Goal: Transaction & Acquisition: Purchase product/service

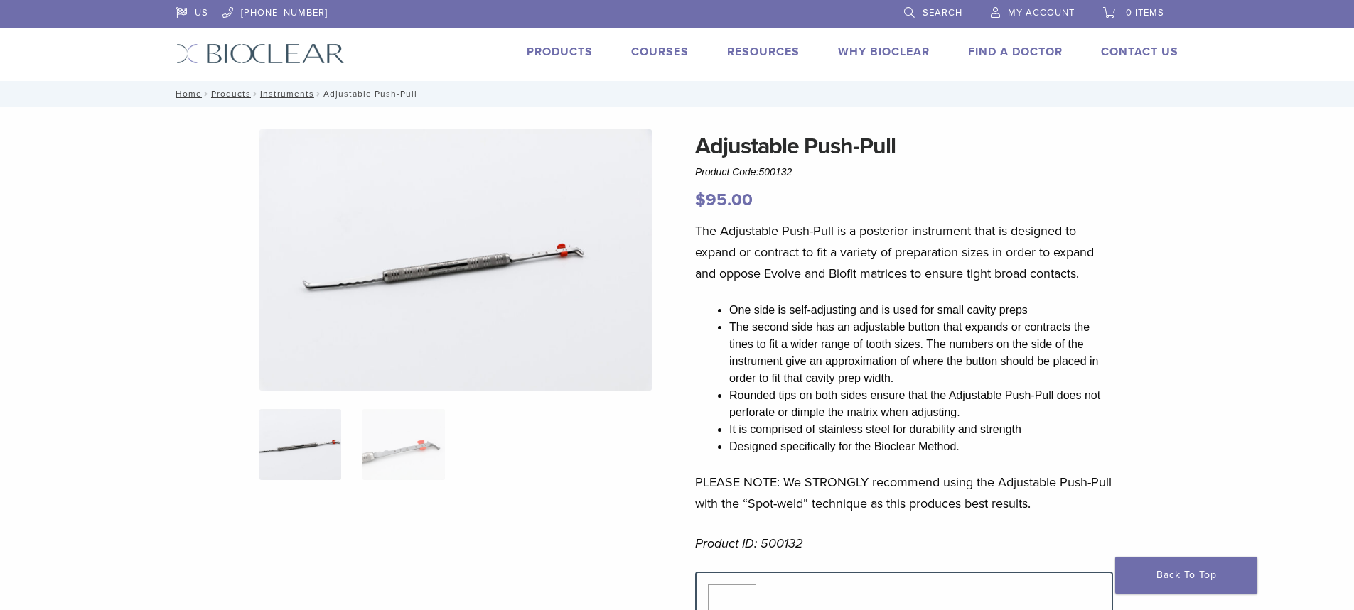
click at [585, 45] on link "Products" at bounding box center [560, 52] width 66 height 14
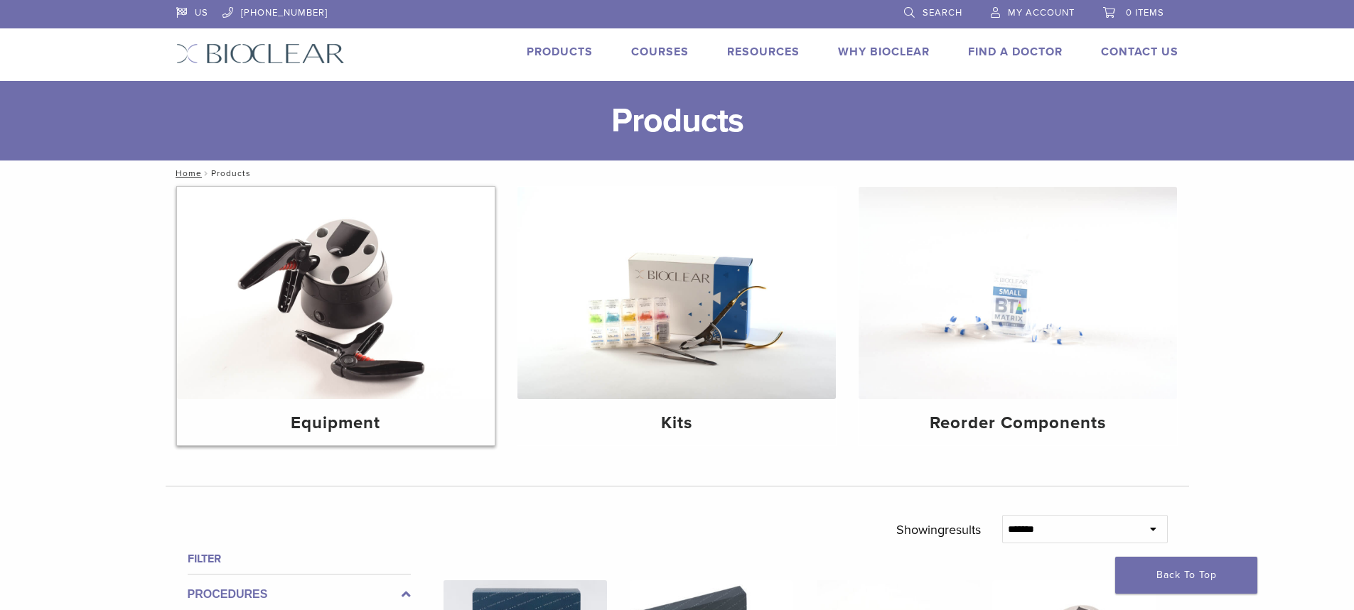
click at [357, 338] on img at bounding box center [336, 293] width 318 height 212
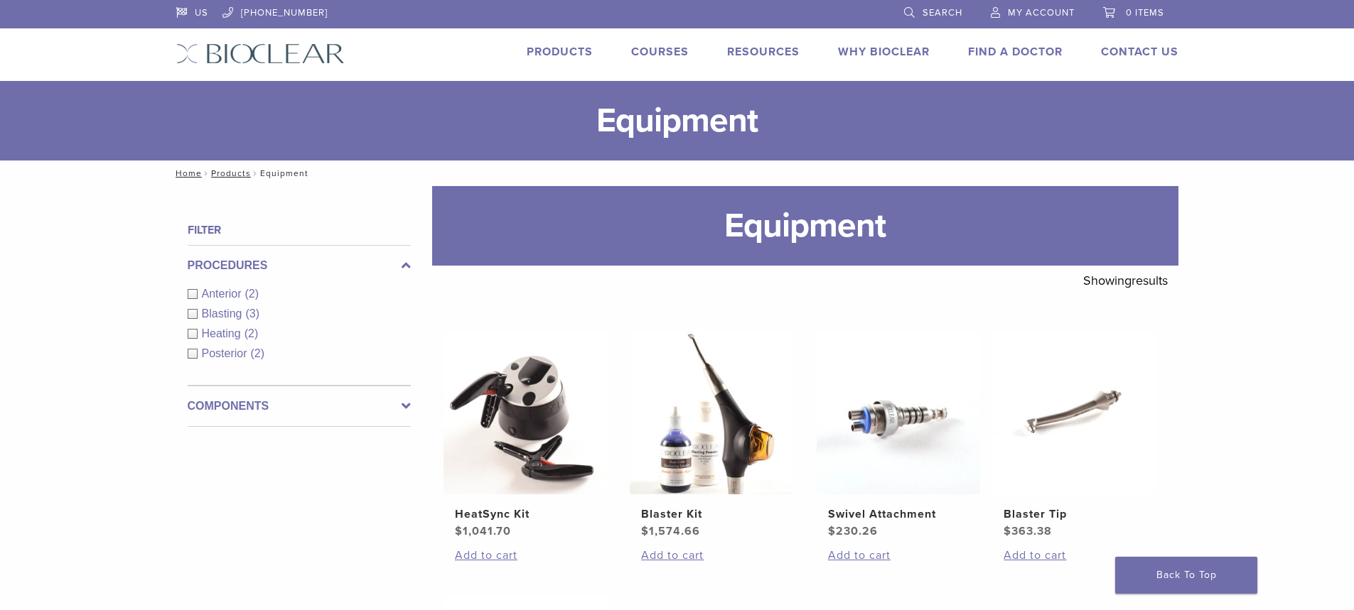
click at [578, 43] on li "Products" at bounding box center [560, 51] width 66 height 17
click at [575, 57] on link "Products" at bounding box center [560, 52] width 66 height 14
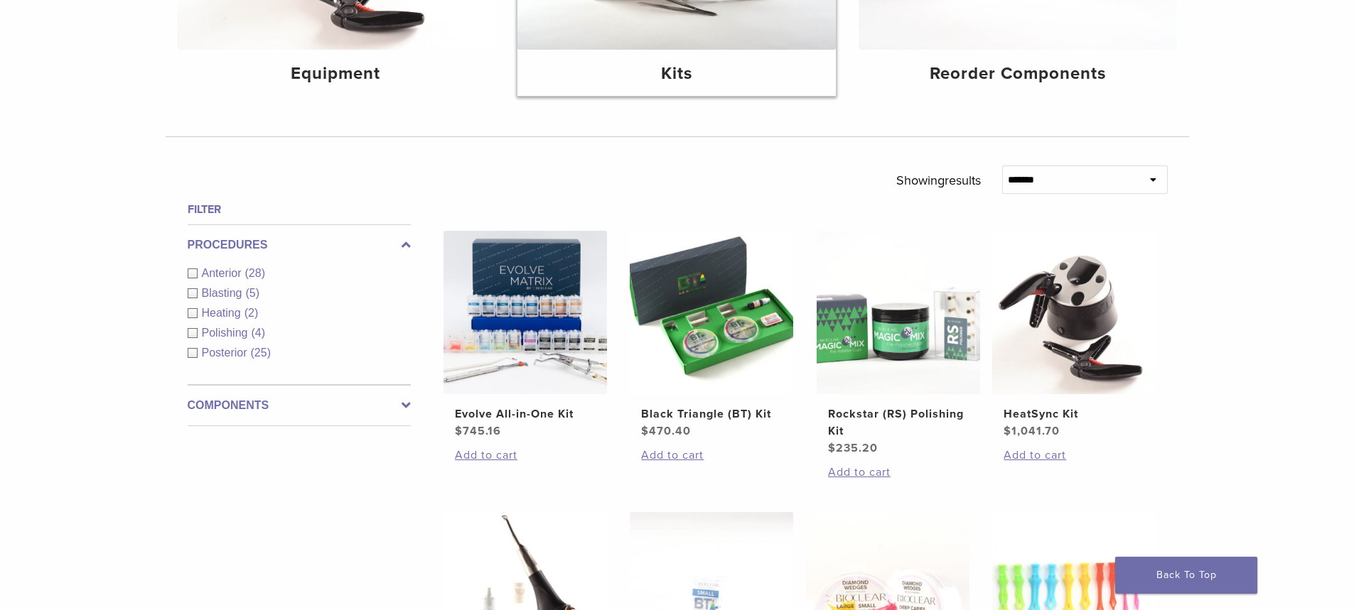
scroll to position [355, 0]
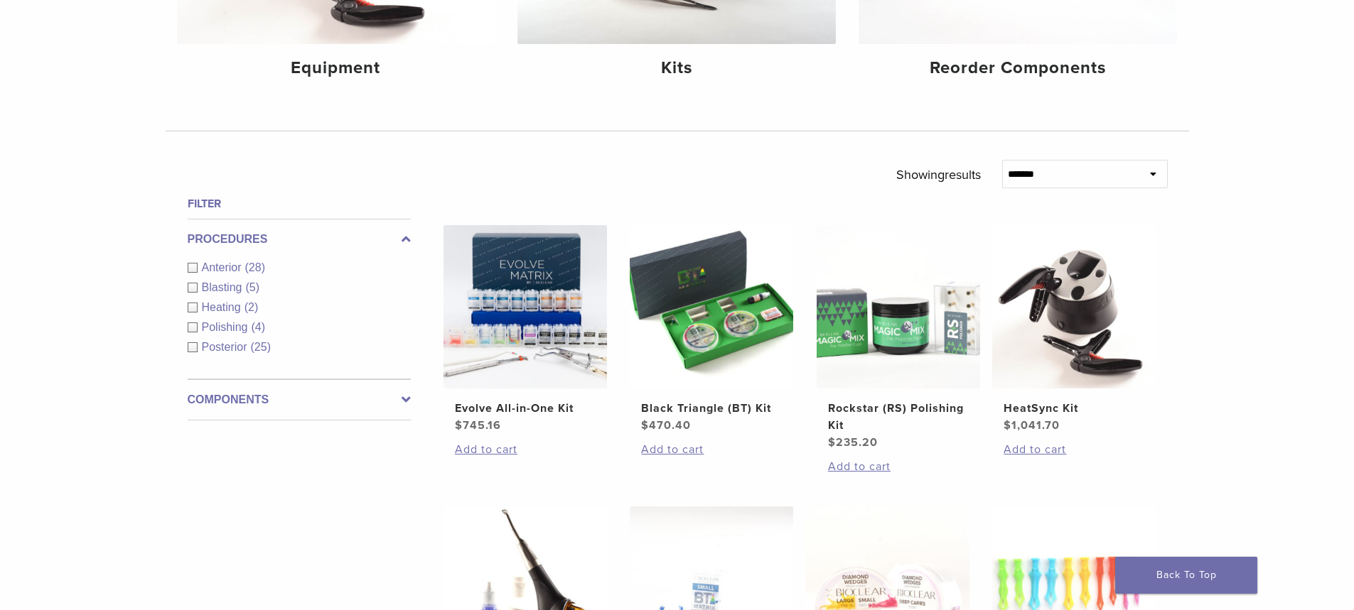
click at [326, 392] on label "Components" at bounding box center [299, 400] width 223 height 17
click at [254, 330] on span "Instruments" at bounding box center [233, 329] width 63 height 12
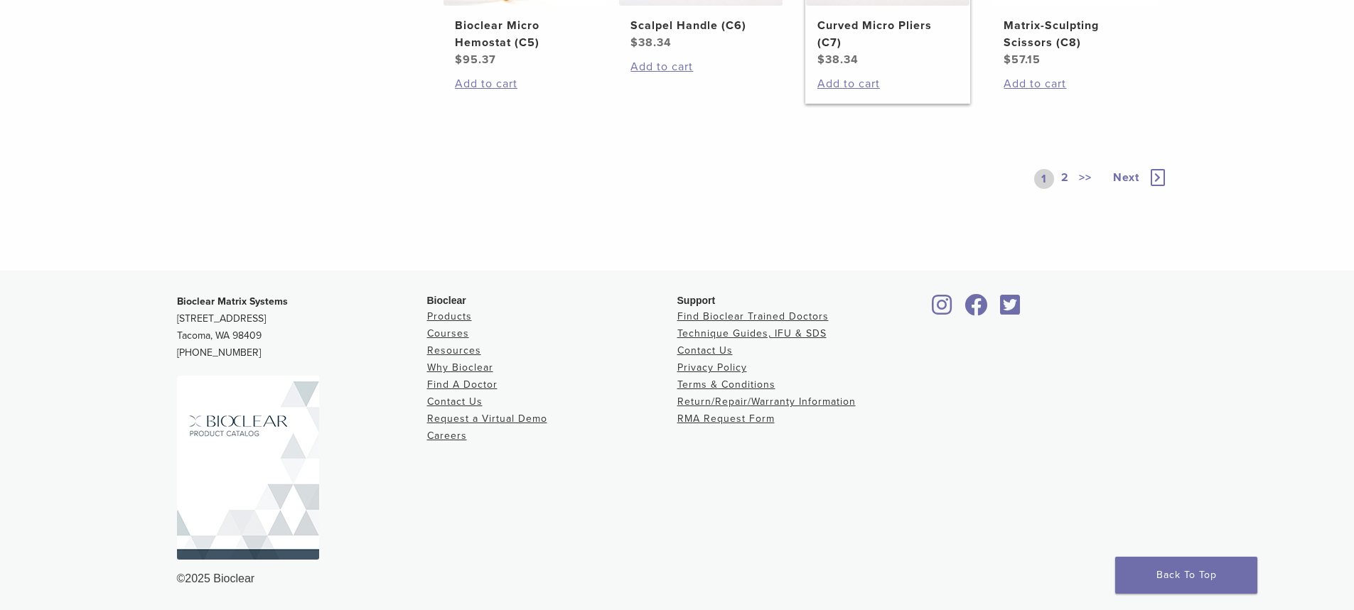
scroll to position [1208, 0]
click at [1114, 185] on span "Next" at bounding box center [1126, 178] width 26 height 14
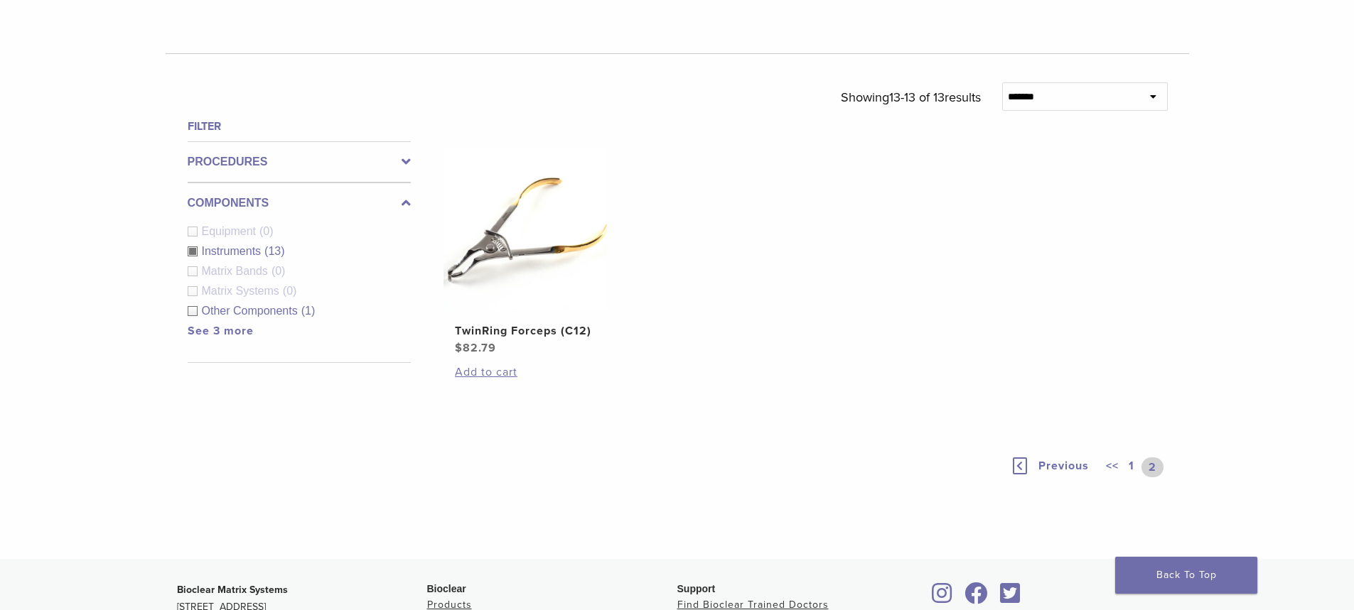
scroll to position [437, 0]
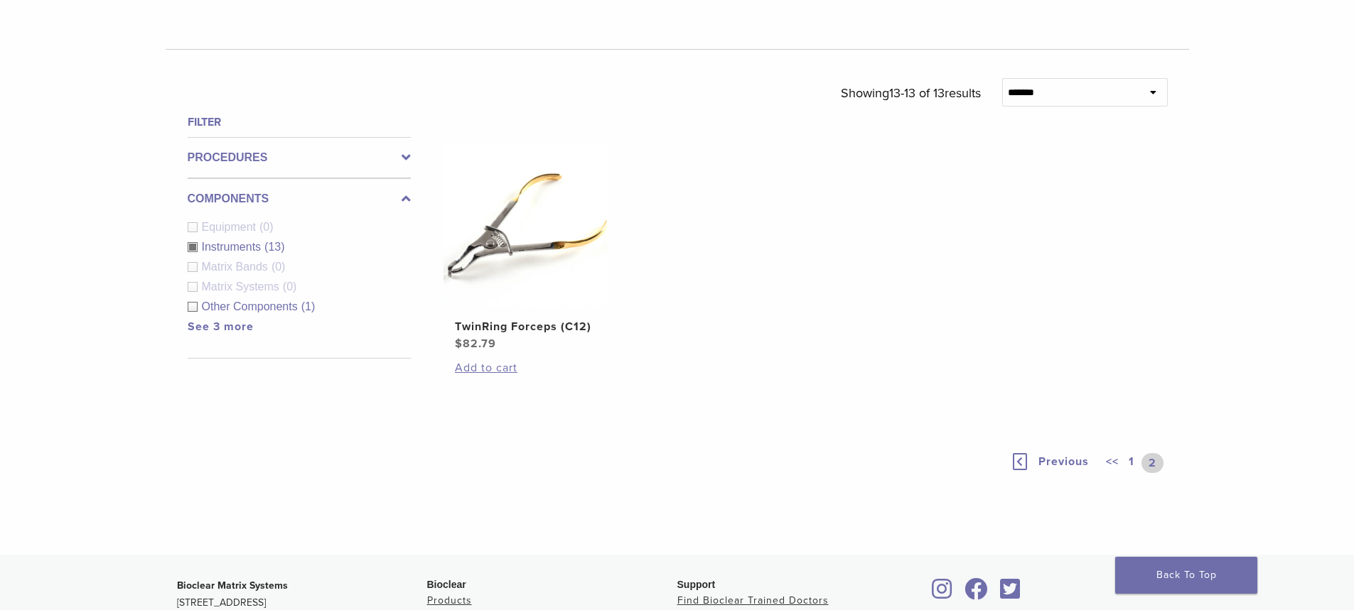
click at [1112, 462] on link "<<" at bounding box center [1112, 463] width 18 height 20
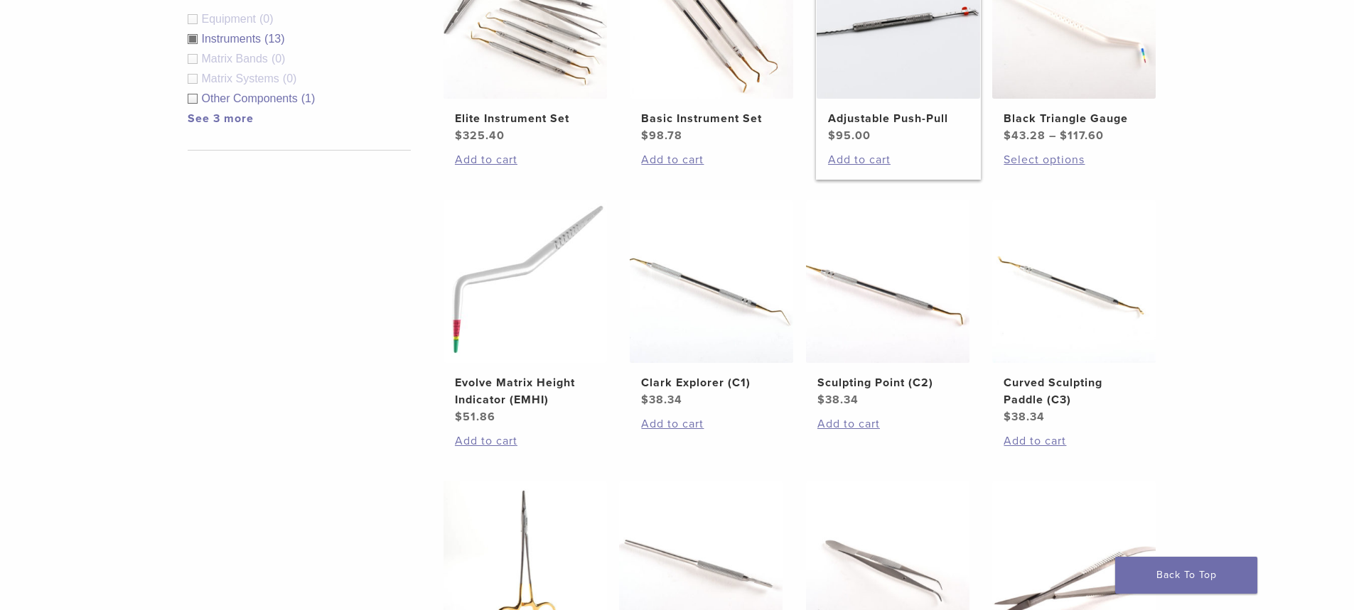
scroll to position [508, 0]
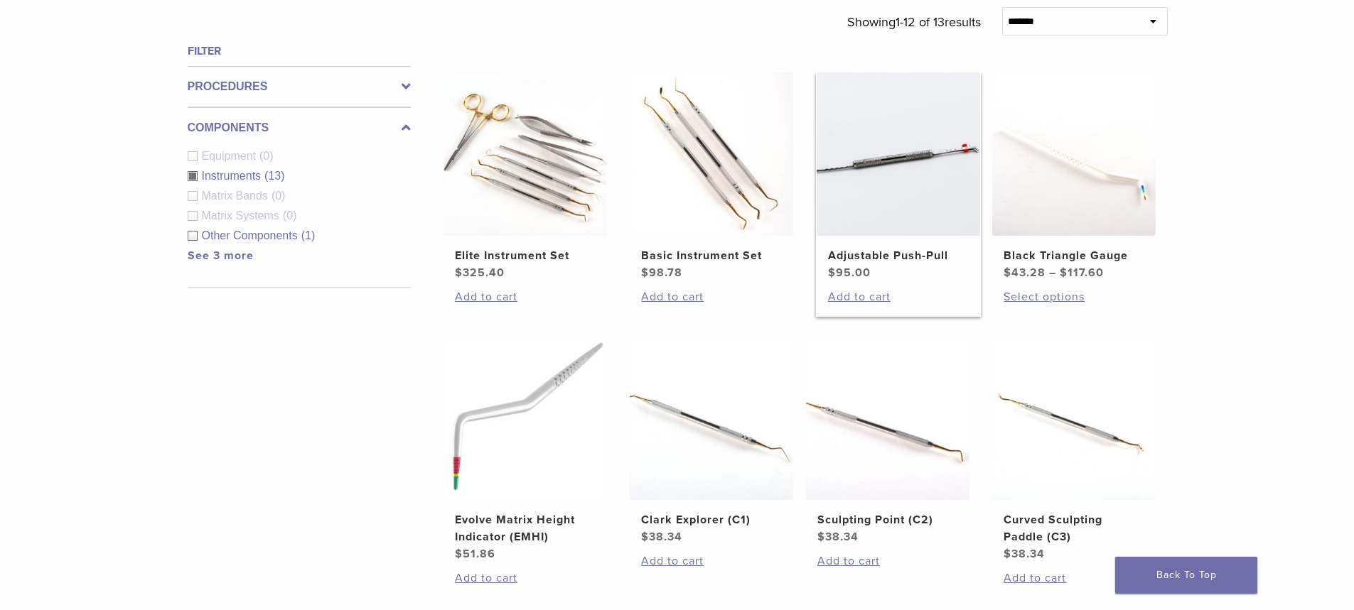
click at [863, 145] on img at bounding box center [897, 153] width 163 height 163
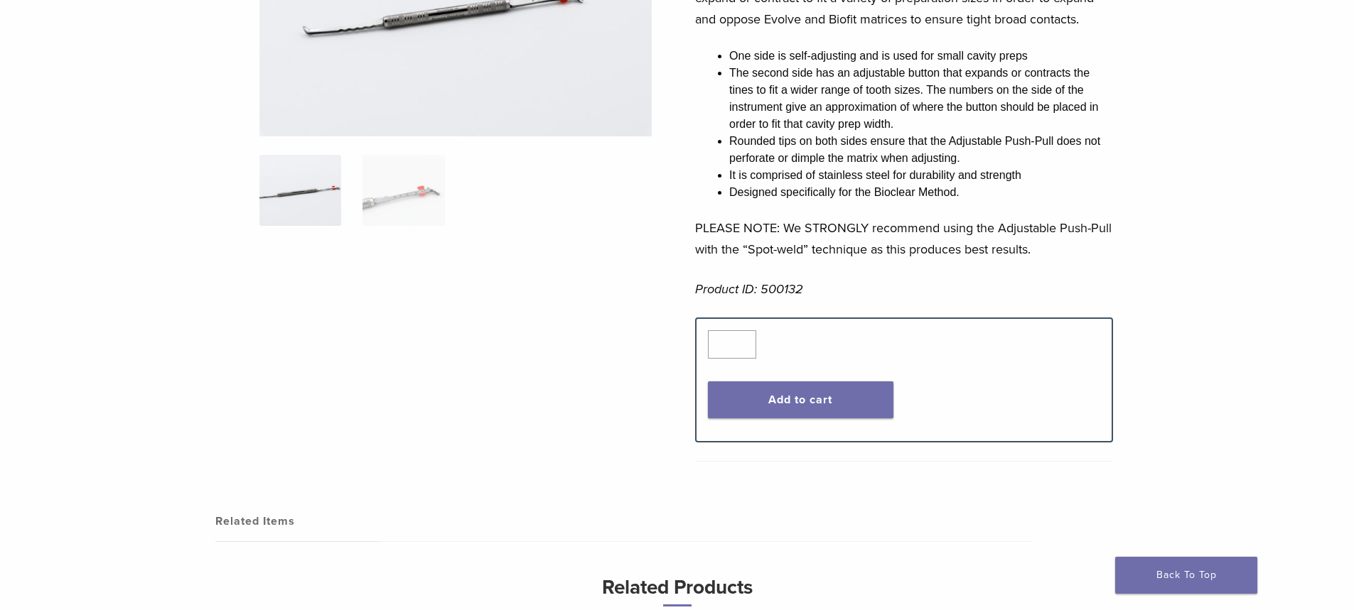
scroll to position [284, 0]
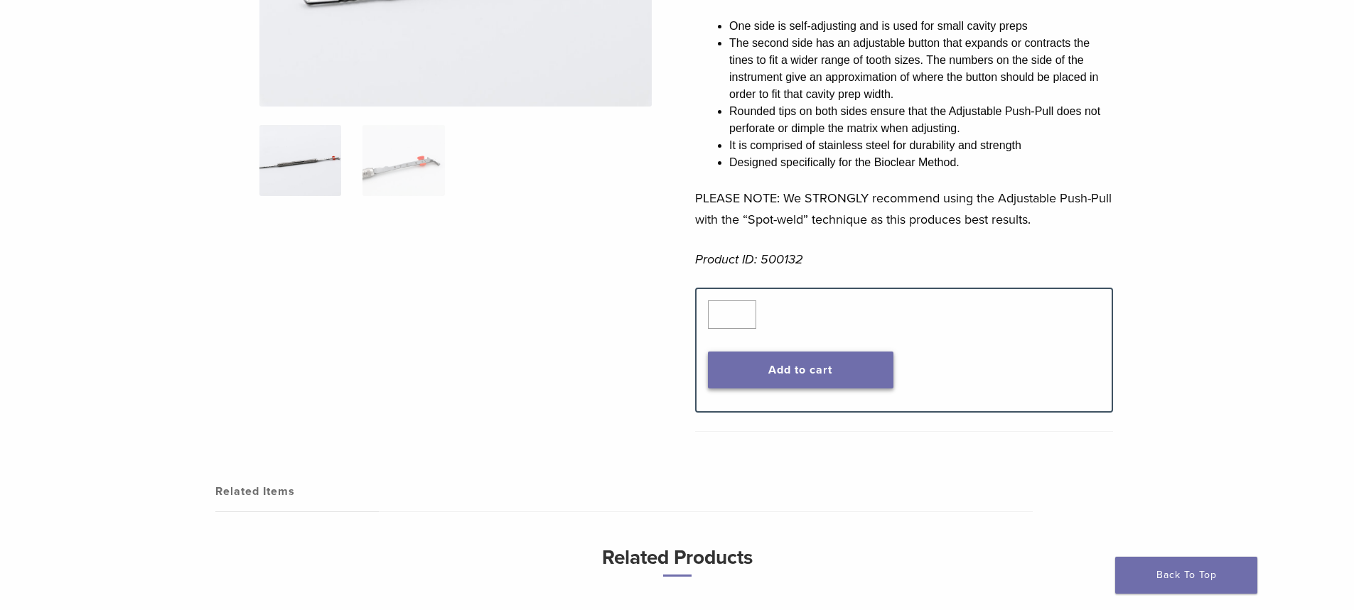
click at [803, 375] on button "Add to cart" at bounding box center [800, 370] width 185 height 37
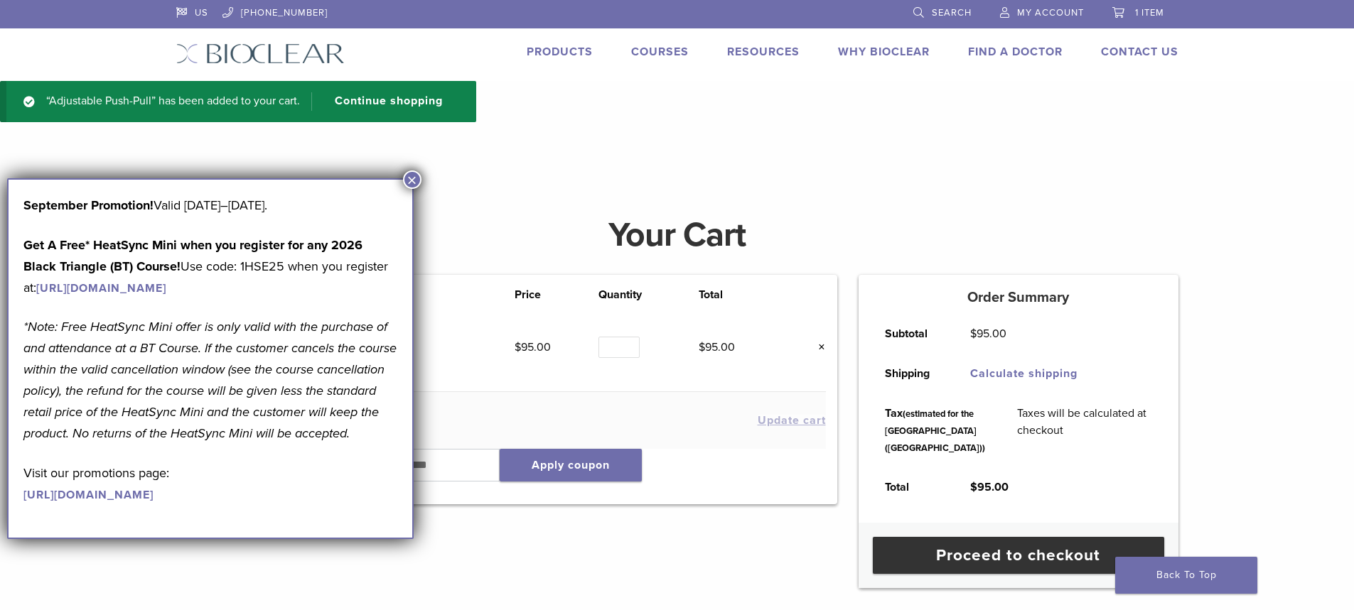
click at [413, 181] on button "×" at bounding box center [412, 180] width 18 height 18
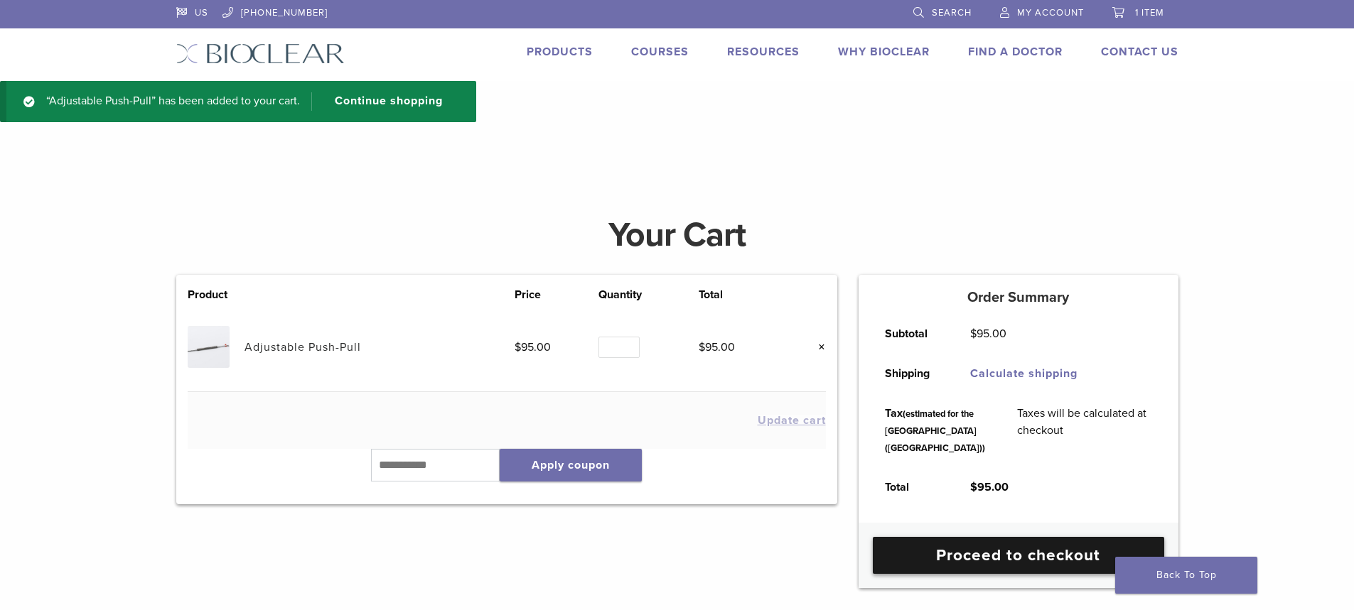
click at [934, 574] on link "Proceed to checkout" at bounding box center [1018, 555] width 291 height 37
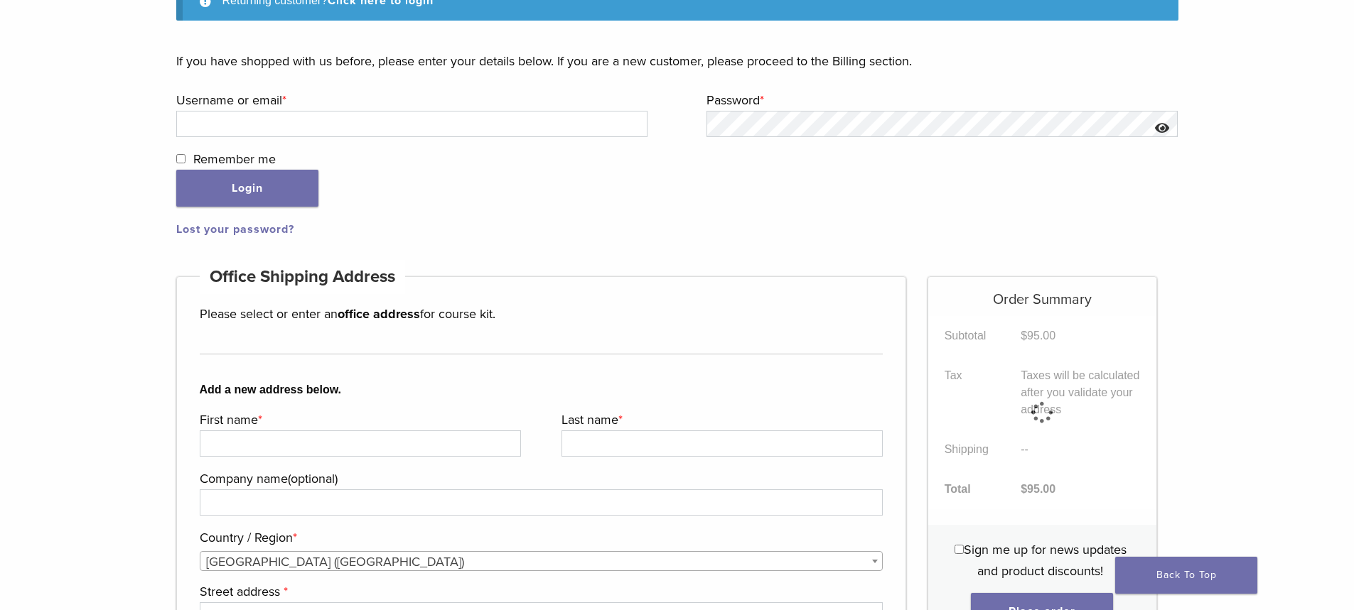
scroll to position [217, 0]
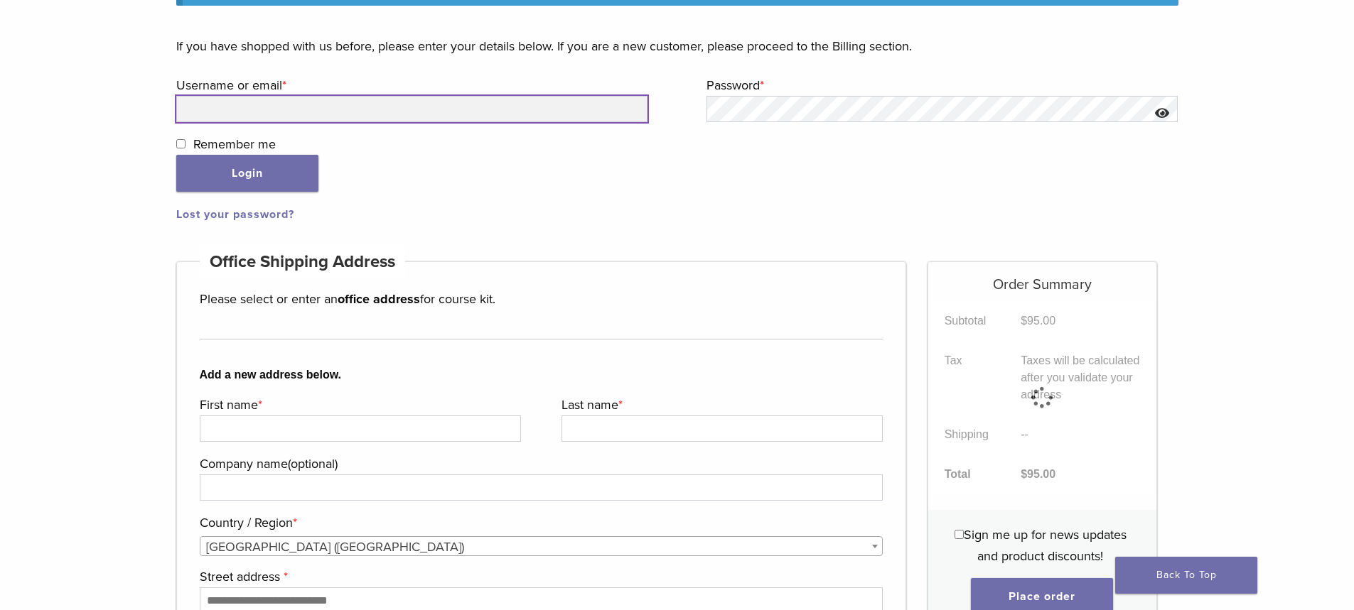
click at [335, 103] on input "Username or email * Required" at bounding box center [412, 109] width 472 height 26
